Goal: Task Accomplishment & Management: Manage account settings

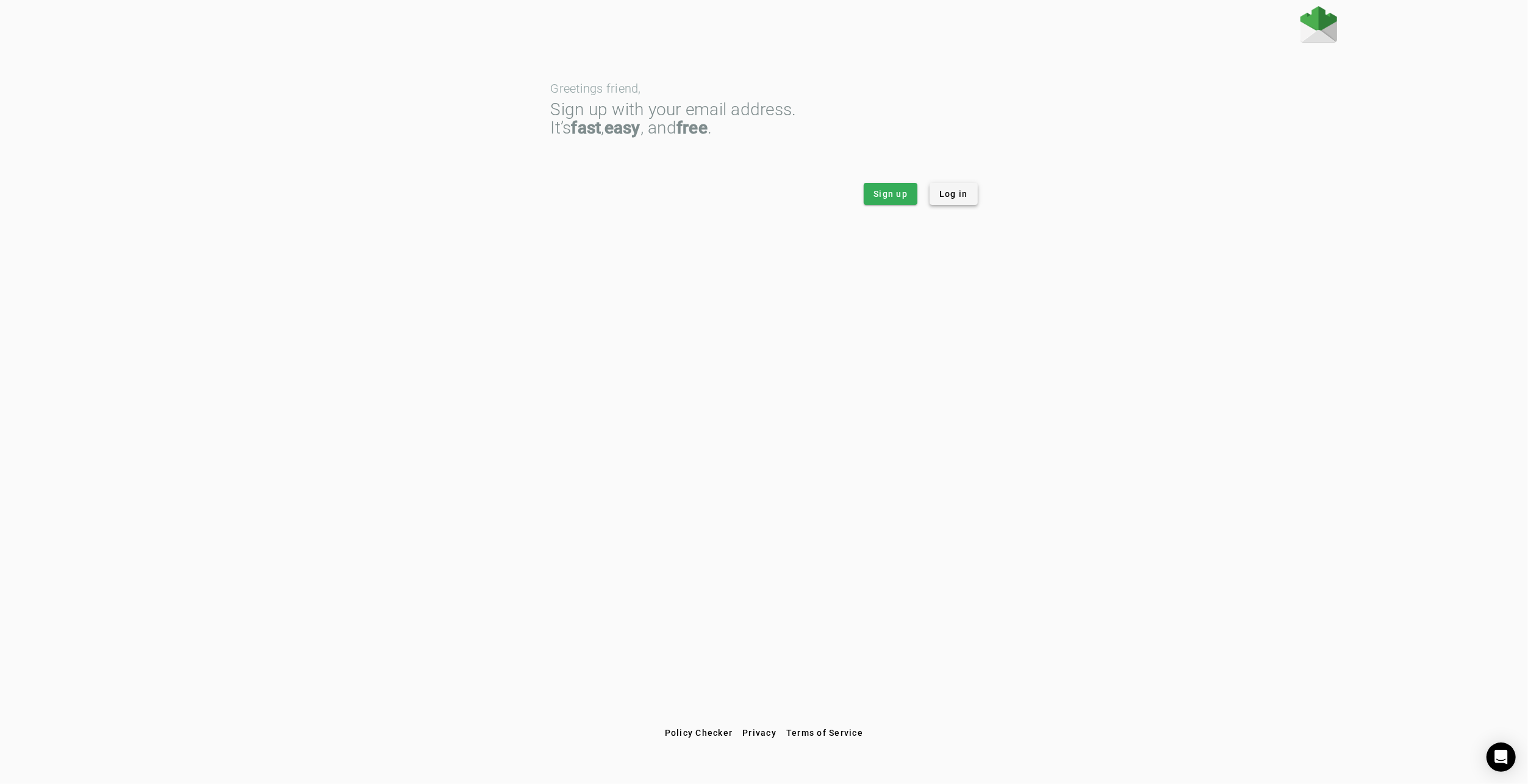
click at [953, 193] on span "Log in" at bounding box center [953, 194] width 29 height 12
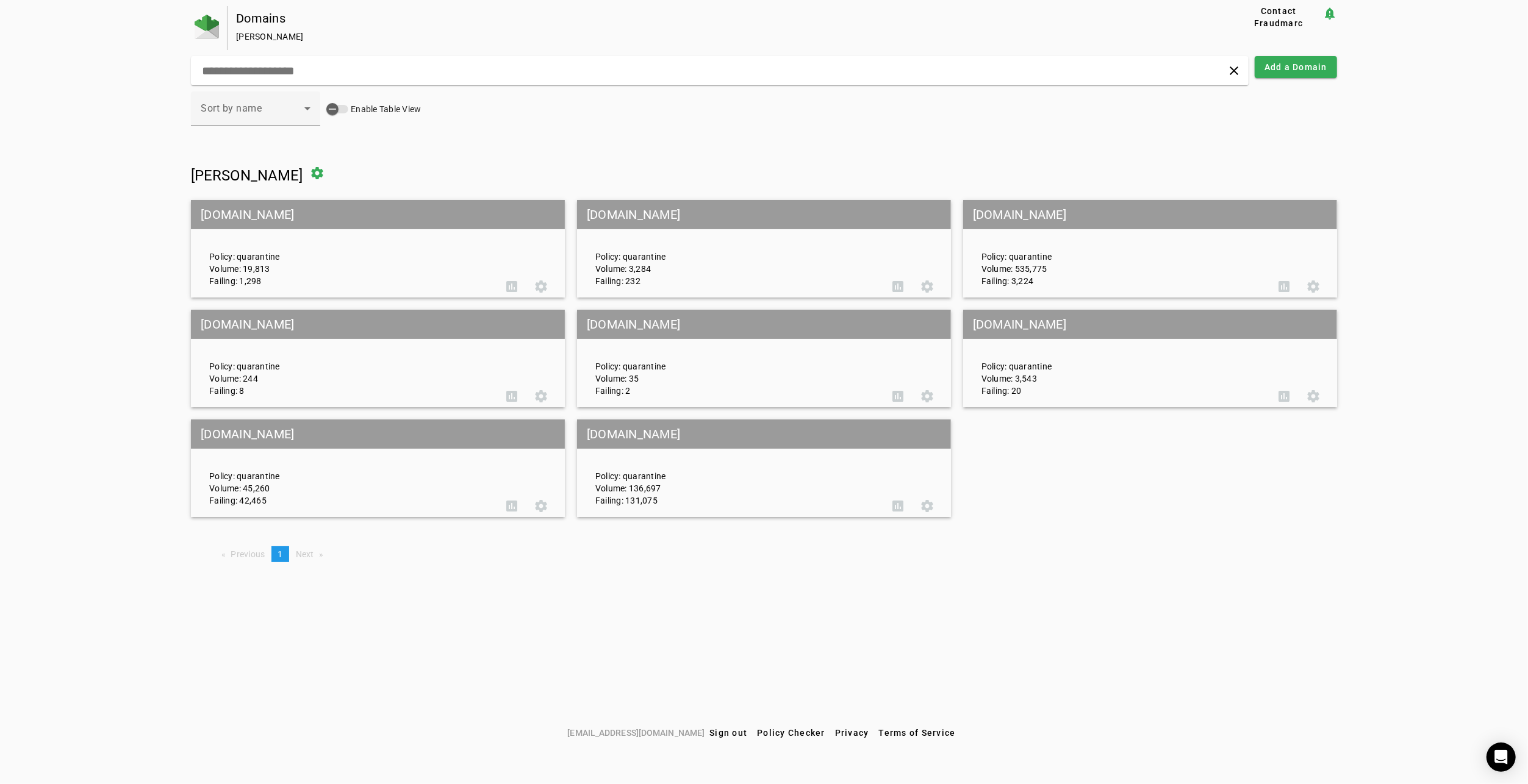
click at [312, 229] on div "Policy: quarantine Volume: 19,813 Failing: 1,298" at bounding box center [348, 249] width 297 height 76
click at [263, 212] on mat-grid-tile-header "ghreducation.com" at bounding box center [377, 214] width 374 height 29
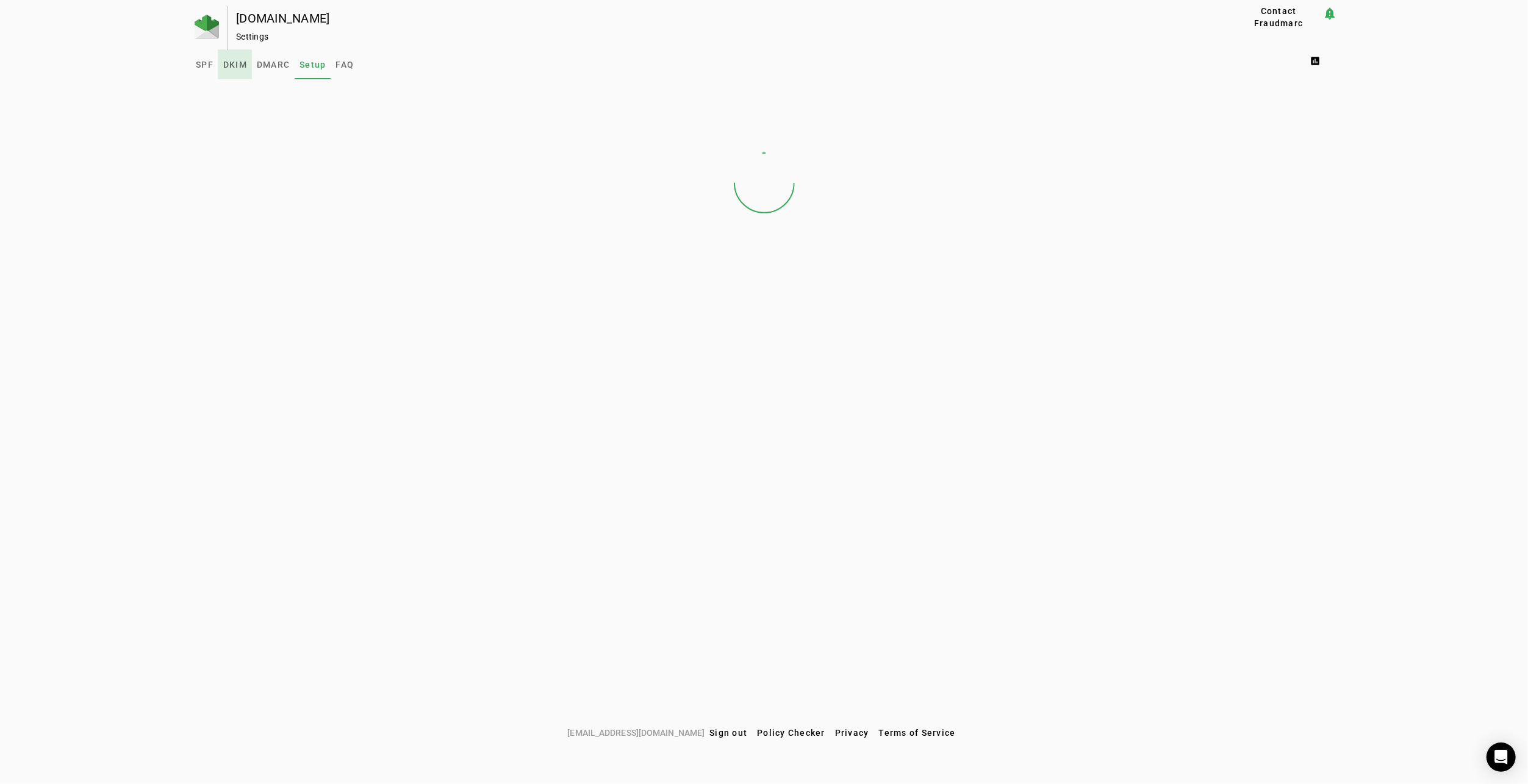
click at [225, 72] on span "DKIM" at bounding box center [234, 64] width 24 height 29
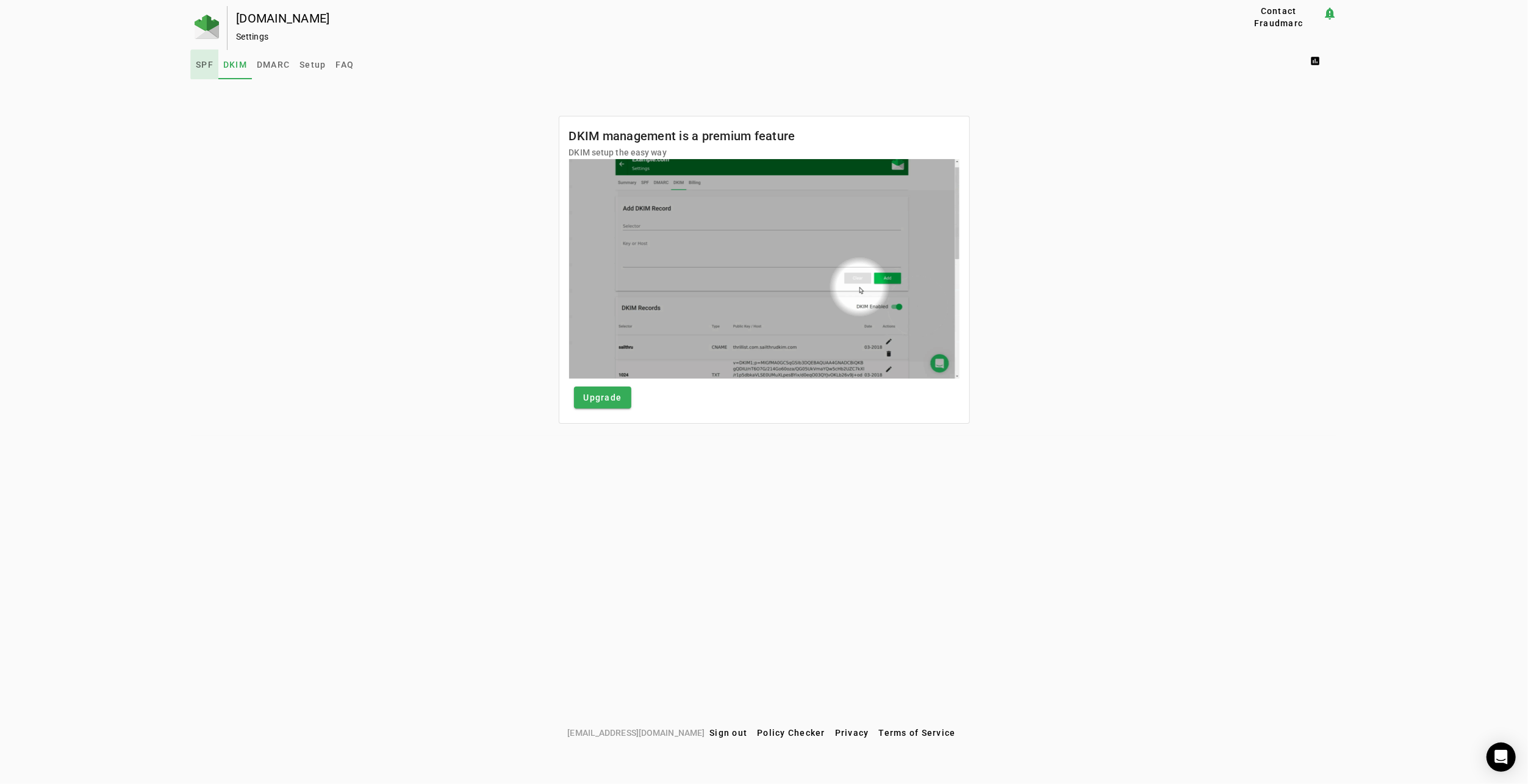
click at [207, 64] on span "SPF" at bounding box center [204, 64] width 17 height 8
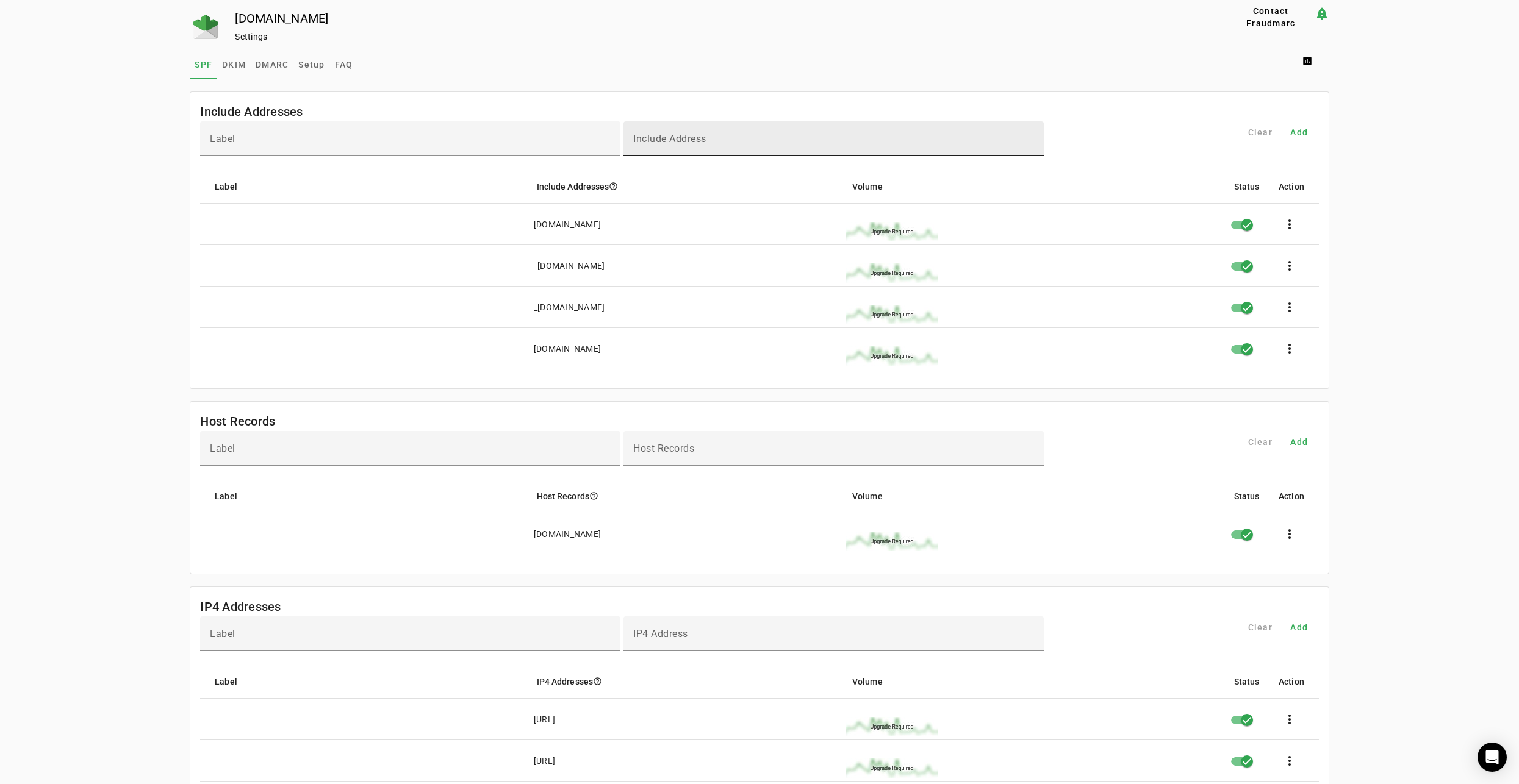
click at [741, 138] on input "Include Address" at bounding box center [834, 144] width 401 height 15
paste input "**********"
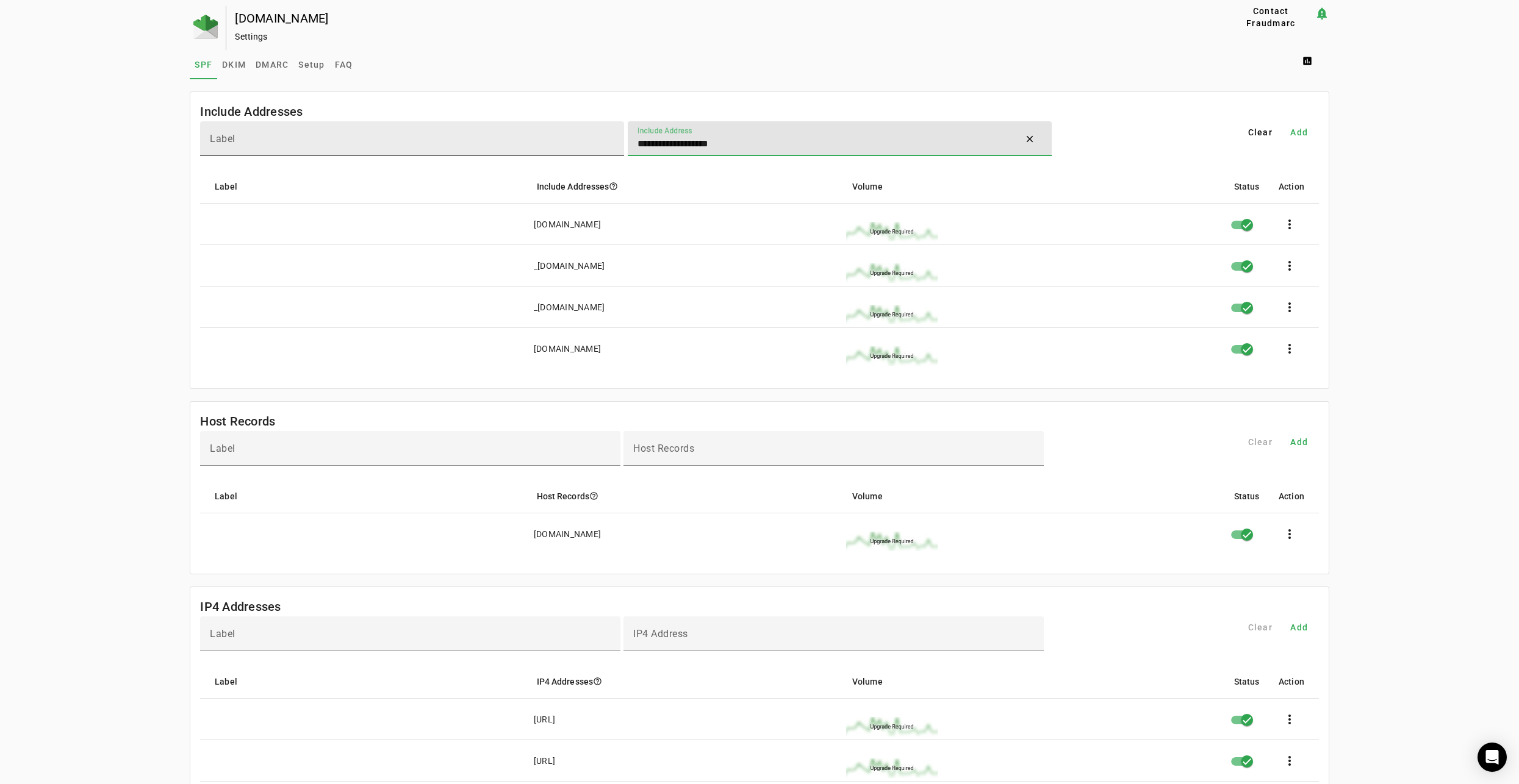
type input "**********"
click at [395, 144] on input "Label" at bounding box center [412, 144] width 405 height 15
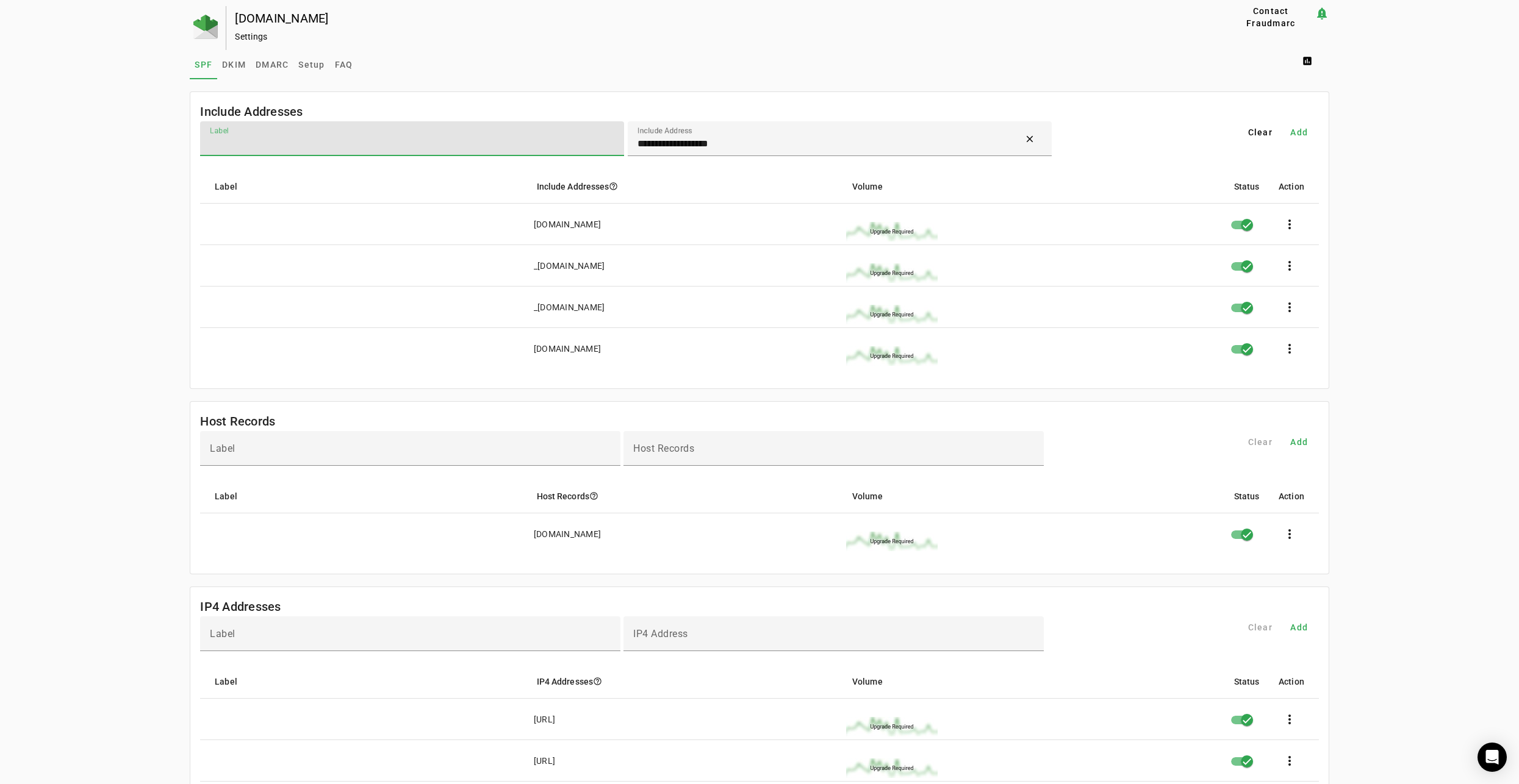
type input "*"
click at [1313, 128] on span at bounding box center [1299, 132] width 39 height 29
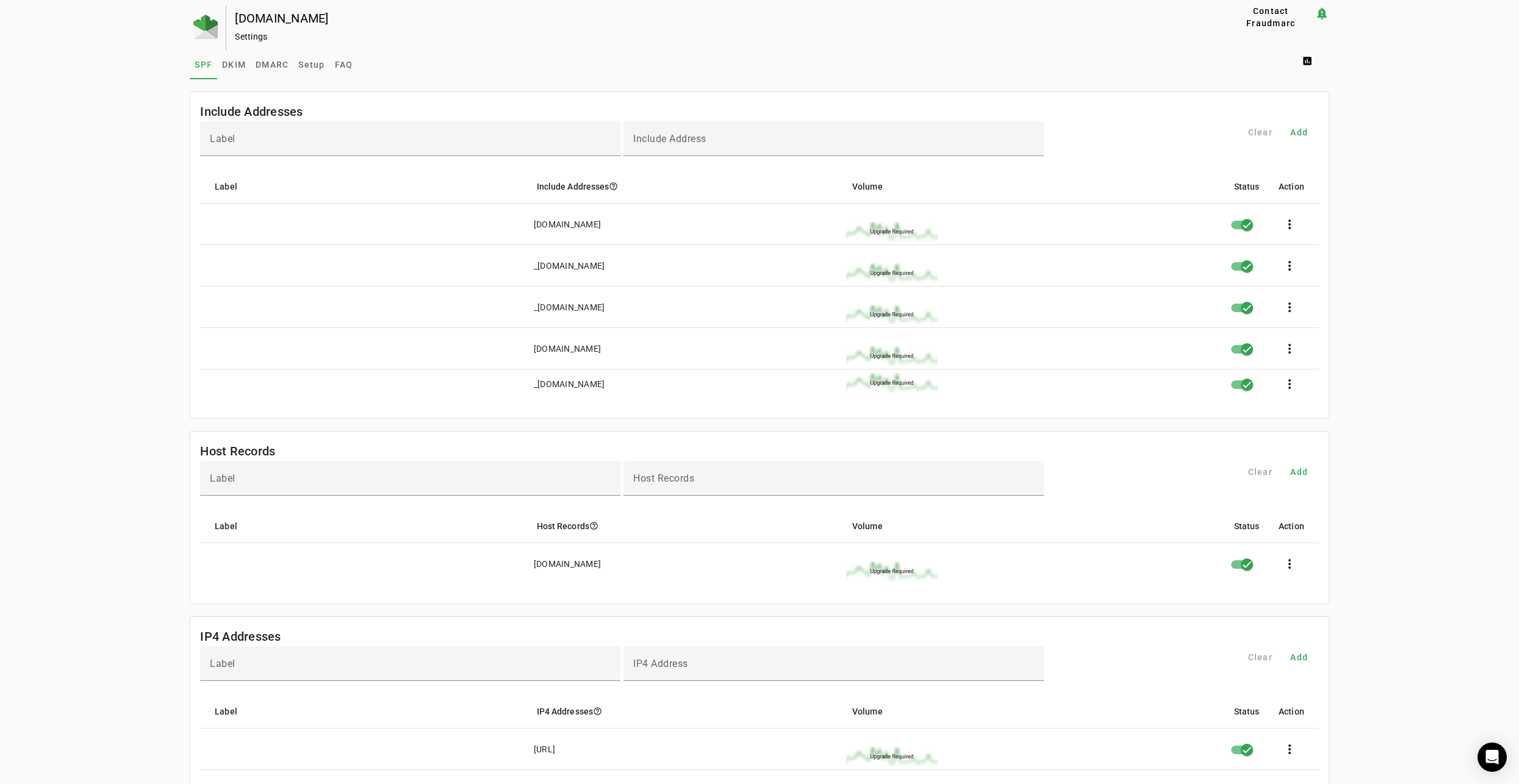
click at [59, 426] on div "ghreducation.com Settings Contact Fraudmarc notification_important Settings SPF…" at bounding box center [760, 761] width 1519 height 1511
